Goal: Task Accomplishment & Management: Manage account settings

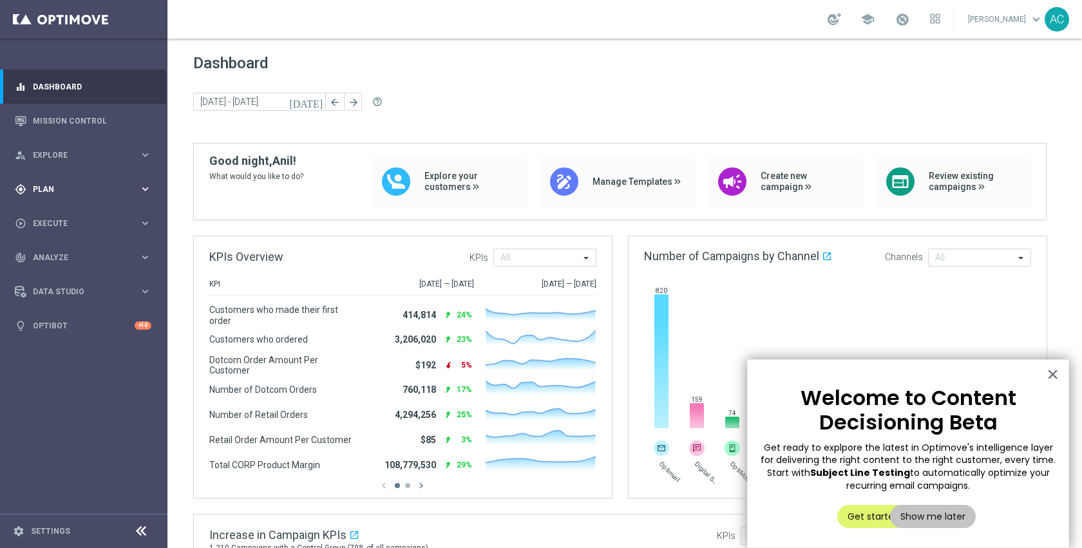
click at [51, 197] on div "gps_fixed Plan keyboard_arrow_right" at bounding box center [83, 189] width 166 height 34
click at [55, 208] on div "Target Groups" at bounding box center [99, 215] width 133 height 19
click at [55, 214] on link "Target Groups" at bounding box center [83, 216] width 100 height 10
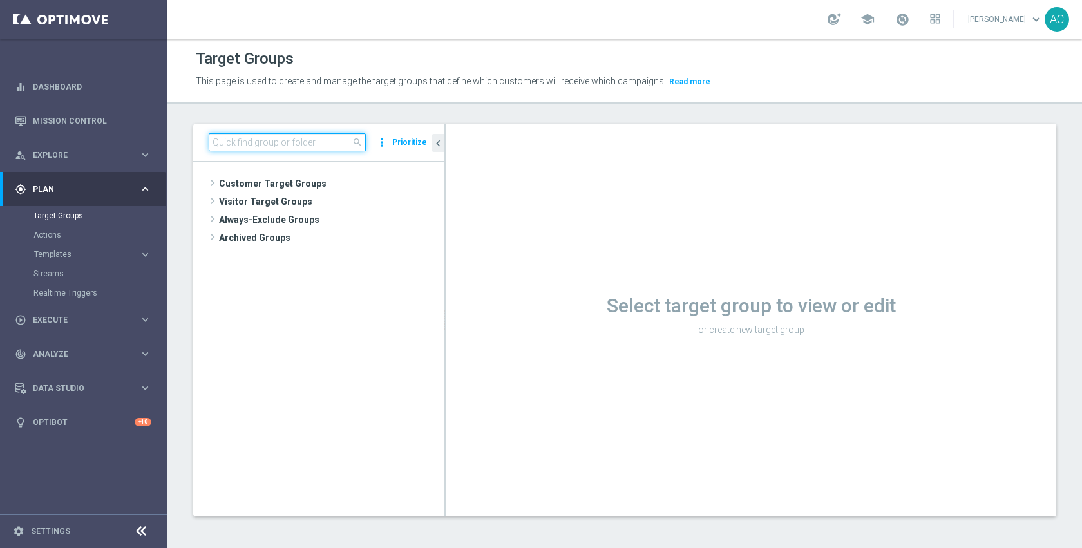
click at [315, 147] on input at bounding box center [287, 142] width 157 height 18
paste input "MON_20251006_D_Omni_Inactv_Acc_15D"
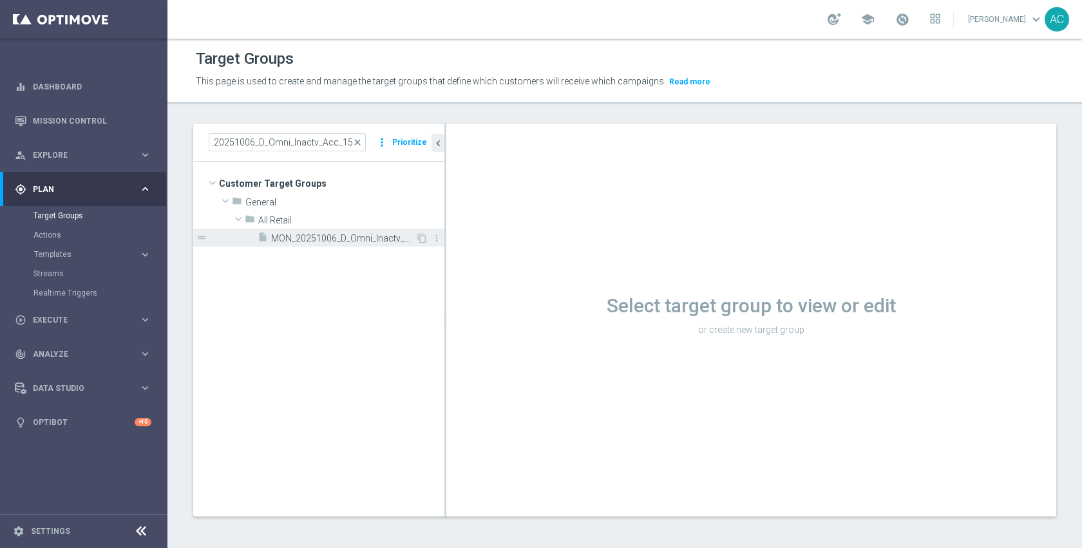
click at [335, 241] on span "MON_20251006_D_Omni_Inactv_Acc_15D" at bounding box center [343, 238] width 144 height 11
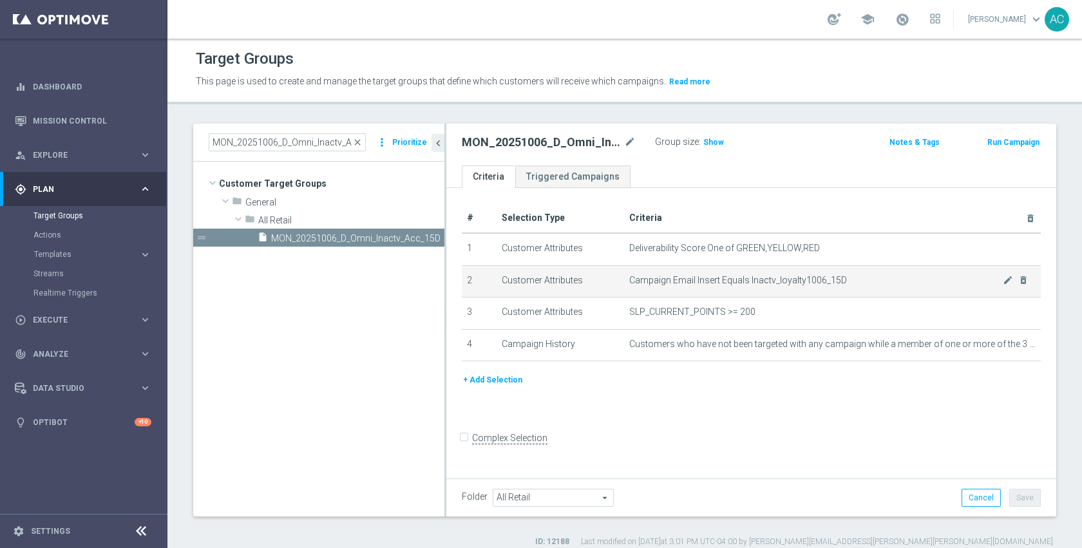
click at [787, 279] on span "Campaign Email Insert Equals Inactv_loyalty1006_15D" at bounding box center [816, 280] width 374 height 11
copy tbody "Inactv_loyalty1006_15D mode_edit delete_forever"
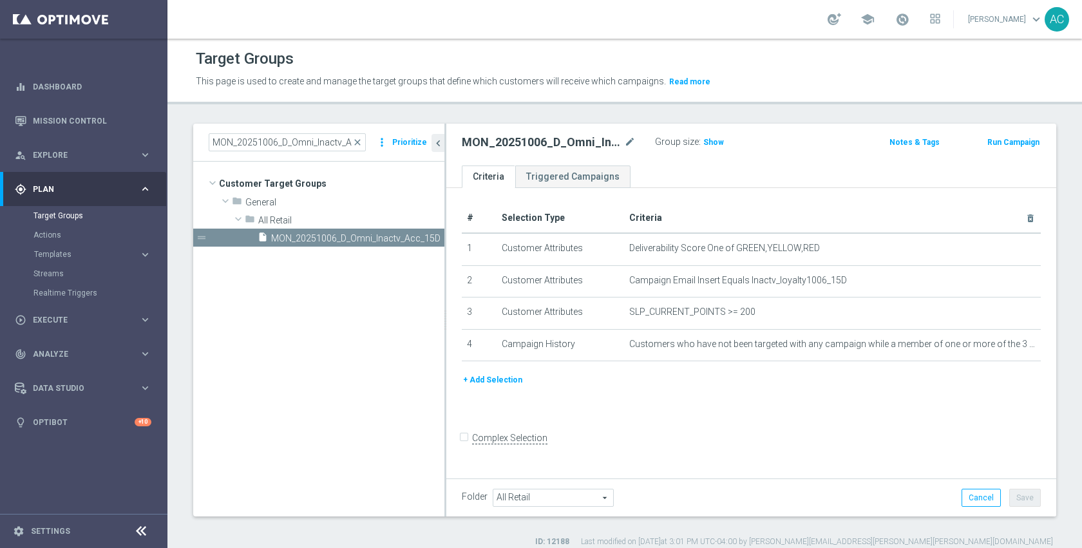
click at [655, 409] on div "# Selection Type Criteria delete_forever 1 Customer Attributes Deliverability S…" at bounding box center [751, 331] width 610 height 287
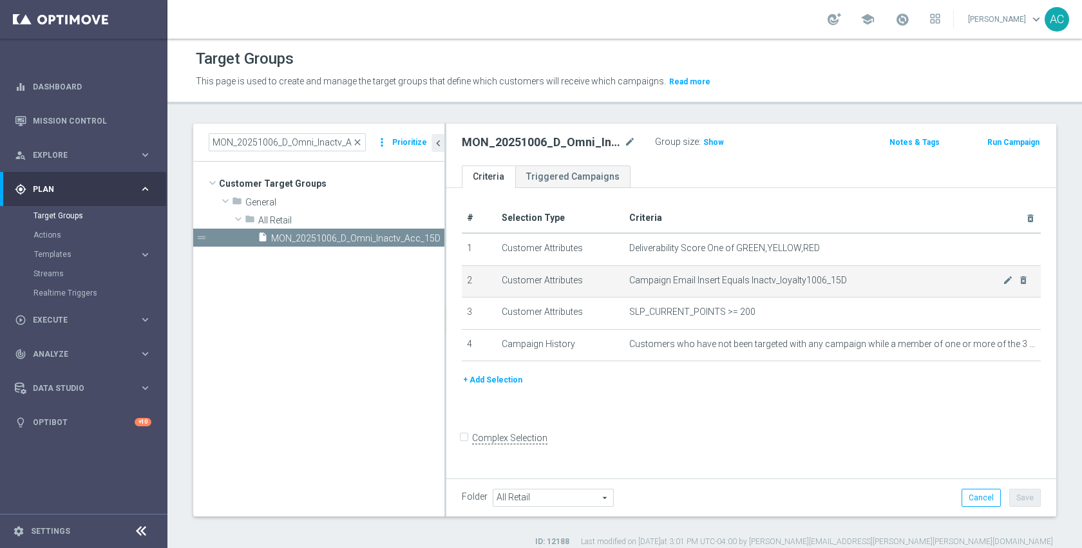
click at [767, 277] on span "Campaign Email Insert Equals Inactv_loyalty1006_15D" at bounding box center [816, 280] width 374 height 11
copy tbody "Inactv_loyalty1006_15D mode_edit delete_forever"
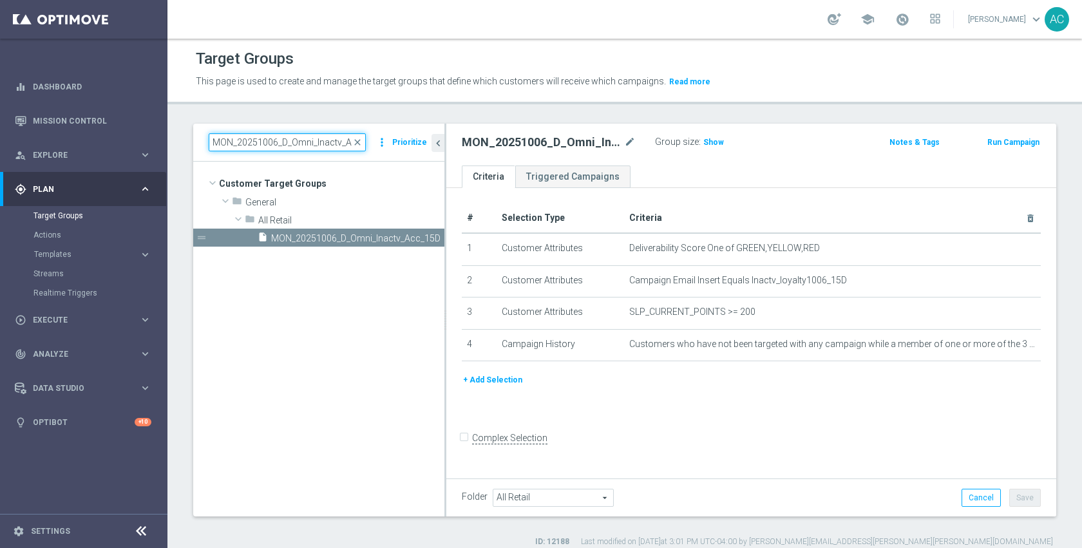
click at [318, 147] on input "MON_20251006_D_Omni_Inactv_Acc_15D" at bounding box center [287, 142] width 157 height 18
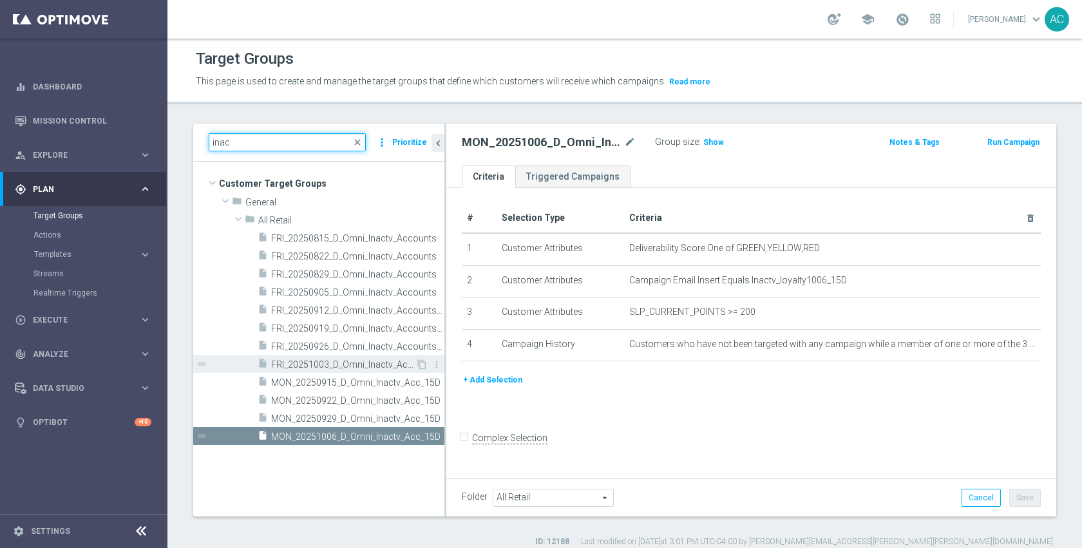
type input "inac"
click at [345, 362] on span "FRI_20251003_D_Omni_Inactv_Accounts_45D" at bounding box center [343, 364] width 144 height 11
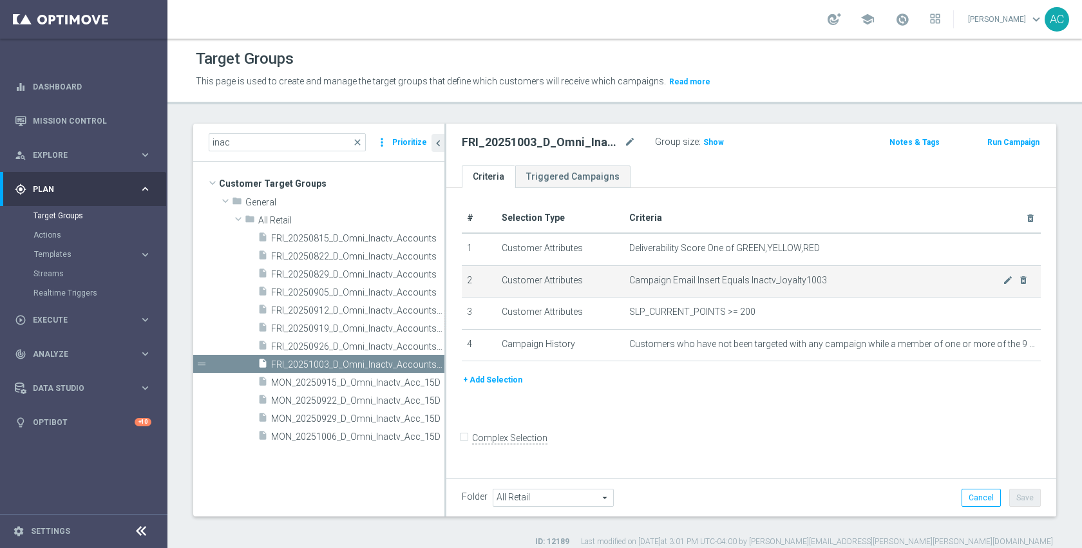
click at [780, 280] on span "Campaign Email Insert Equals Inactv_loyalty1003" at bounding box center [816, 280] width 374 height 11
copy tbody "Inactv_loyalty1003 mode_edit delete_forever"
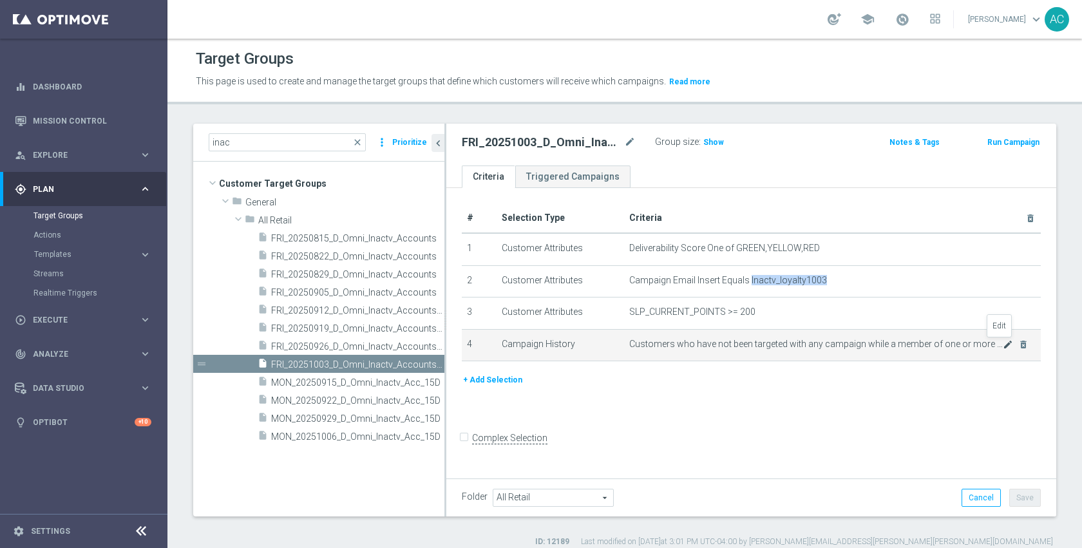
click at [1002, 344] on icon "mode_edit" at bounding box center [1007, 344] width 10 height 10
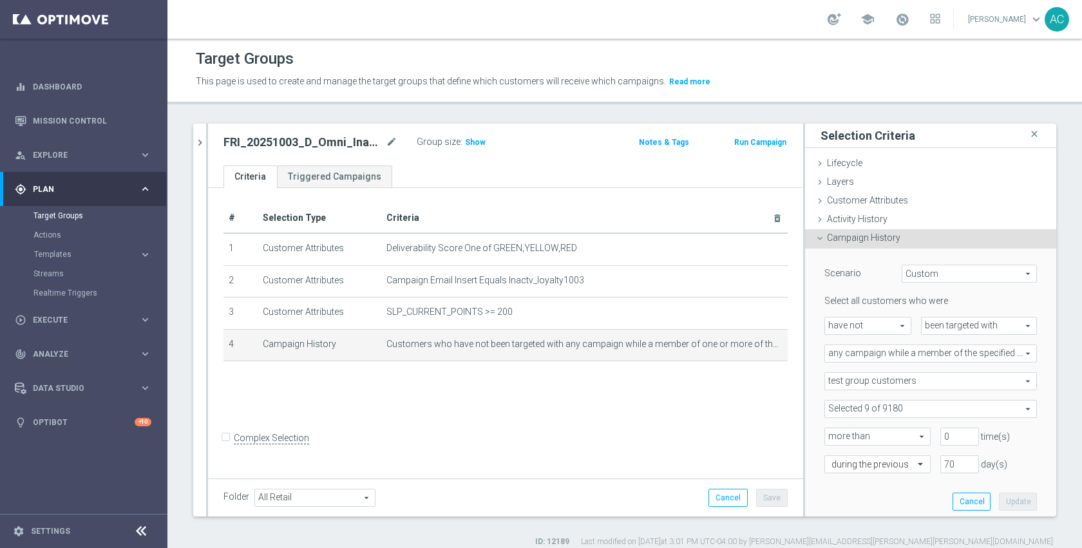
click at [929, 400] on span at bounding box center [930, 408] width 211 height 17
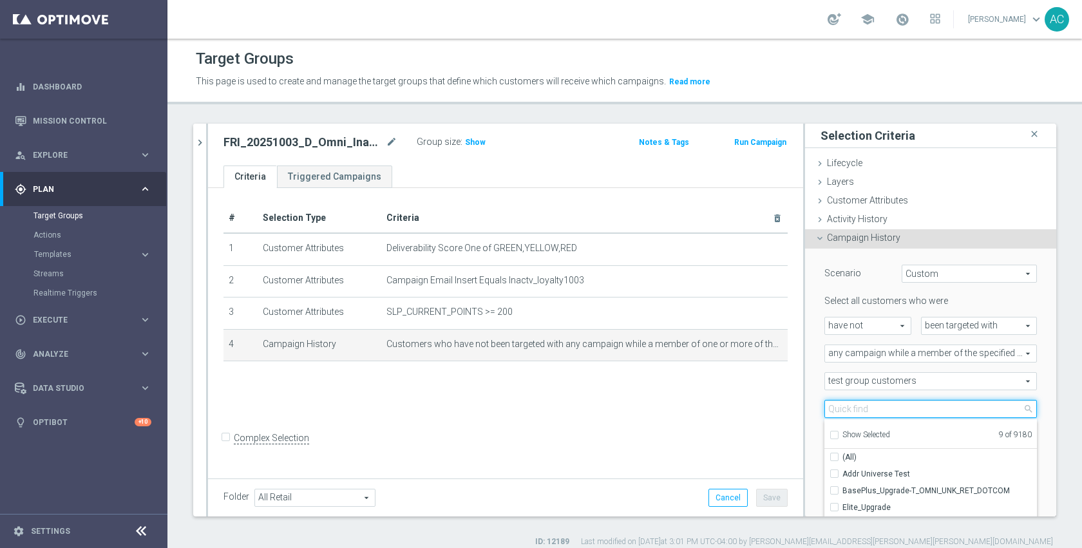
click at [922, 406] on input "search" at bounding box center [930, 409] width 212 height 18
type input "inac"
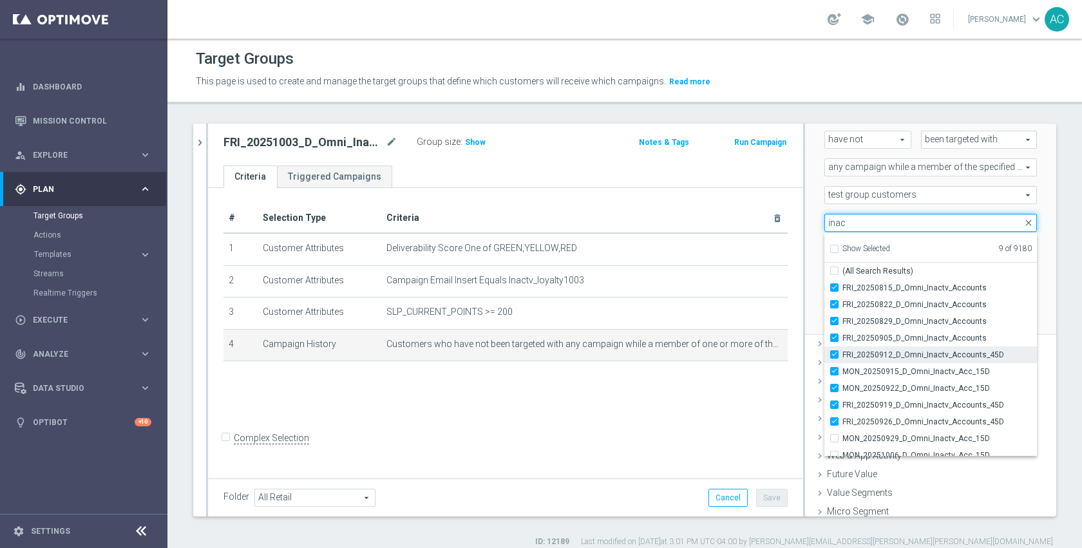
scroll to position [24, 0]
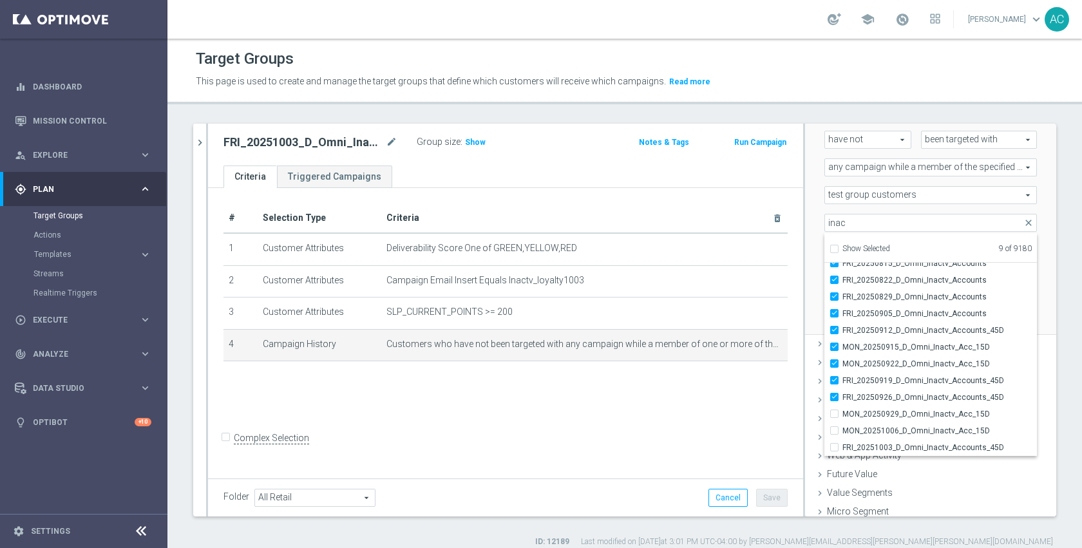
click at [677, 433] on div "# Selection Type Criteria delete_forever 1 Customer Attributes Deliverability S…" at bounding box center [505, 331] width 595 height 287
